Goal: Find specific page/section: Find specific page/section

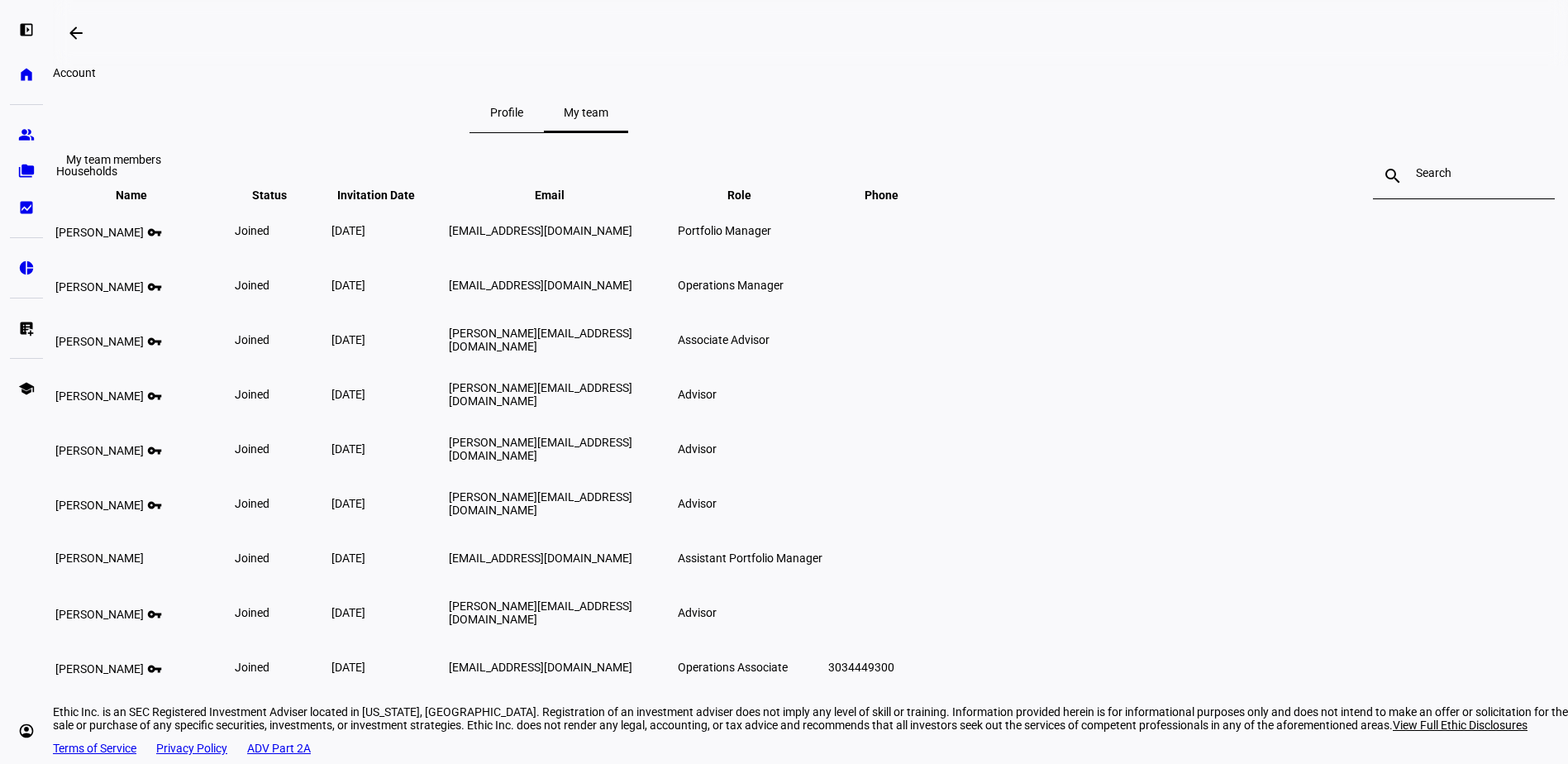
click at [25, 173] on eth-mat-symbol "folder_copy" at bounding box center [26, 171] width 17 height 17
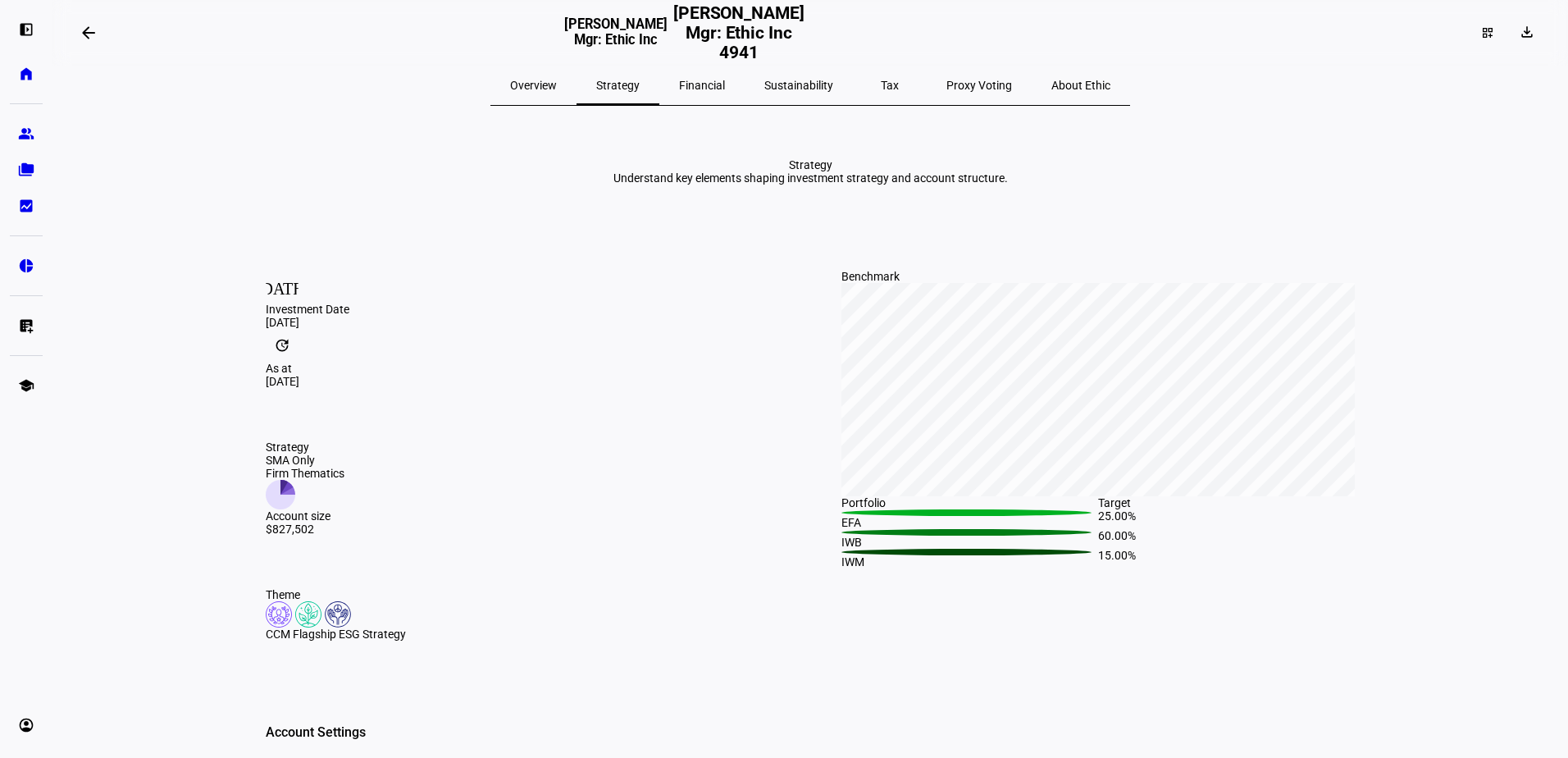
click at [640, 93] on span "Strategy" at bounding box center [617, 85] width 43 height 39
click at [712, 86] on span "Financial" at bounding box center [701, 85] width 46 height 11
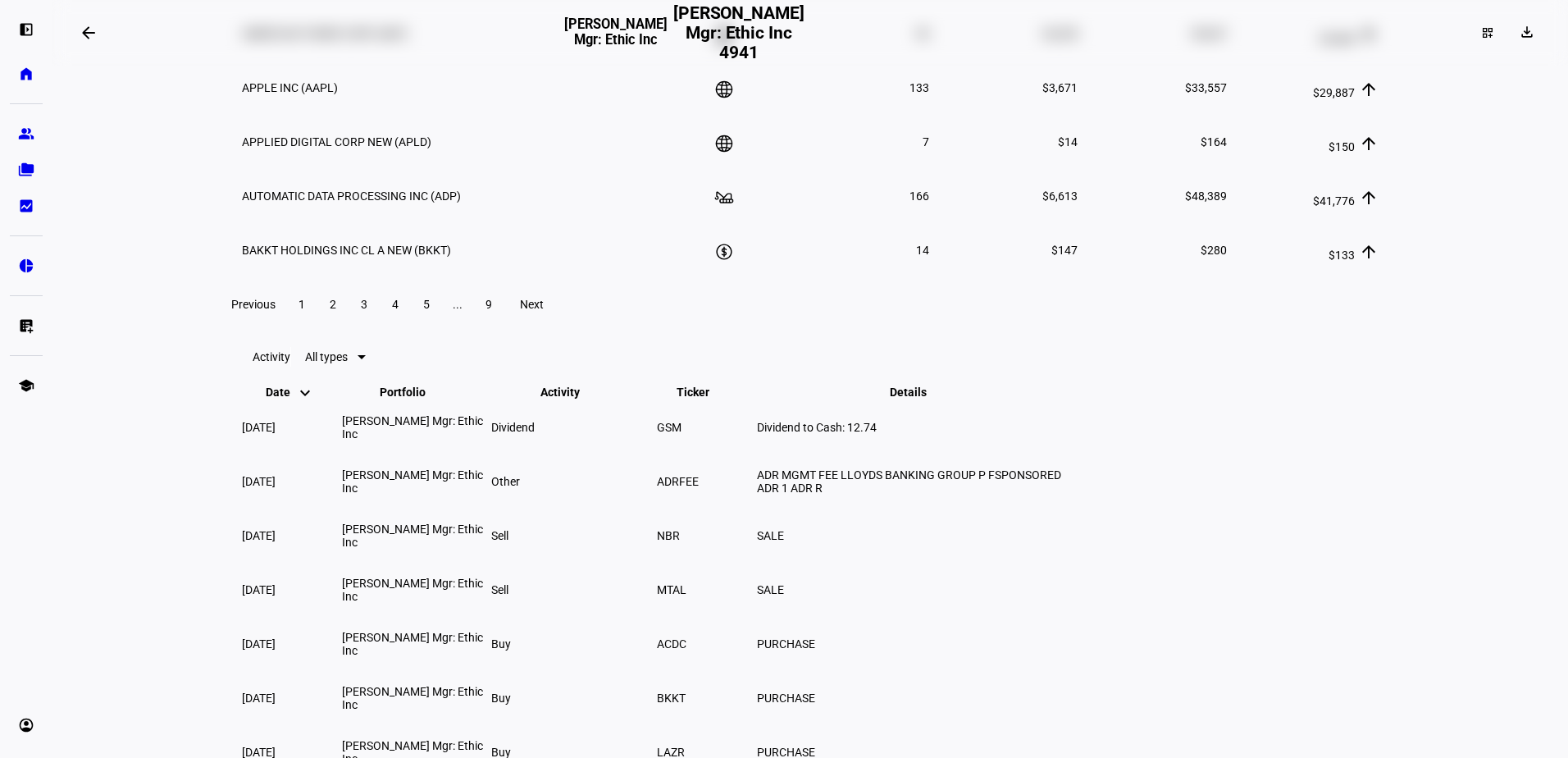
scroll to position [2789, 0]
